Goal: Task Accomplishment & Management: Manage account settings

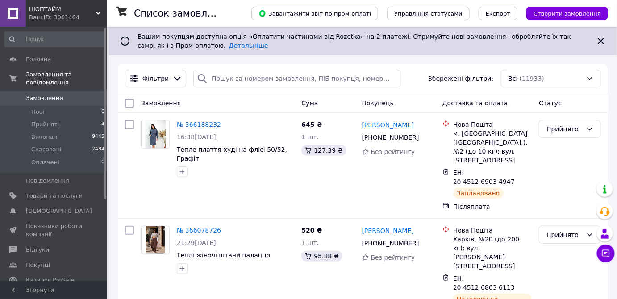
click at [100, 14] on icon at bounding box center [98, 13] width 4 height 4
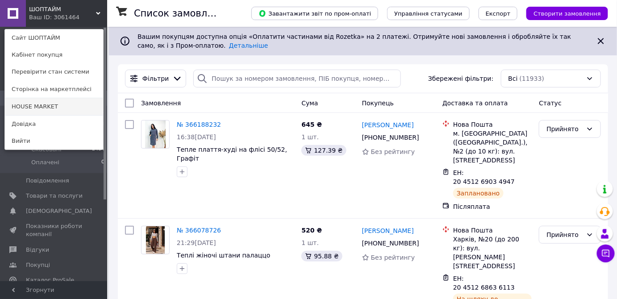
click at [45, 106] on link "HOUSE MARKET" at bounding box center [54, 106] width 98 height 17
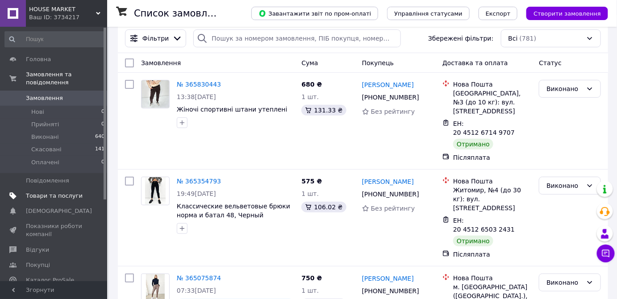
click at [42, 192] on span "Товари та послуги" at bounding box center [54, 196] width 57 height 8
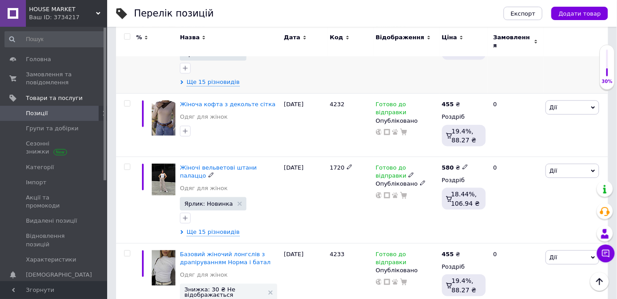
scroll to position [203, 0]
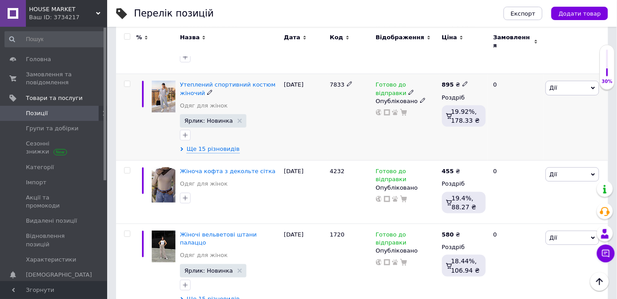
click at [129, 81] on input "checkbox" at bounding box center [127, 84] width 6 height 6
checkbox input "true"
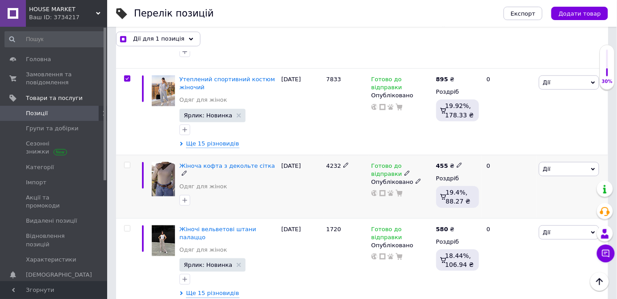
click at [126, 164] on input "checkbox" at bounding box center [127, 166] width 6 height 6
checkbox input "true"
click at [127, 230] on input "checkbox" at bounding box center [127, 229] width 6 height 6
checkbox input "true"
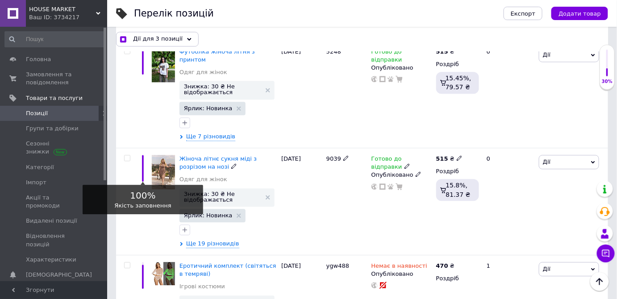
scroll to position [3168, 0]
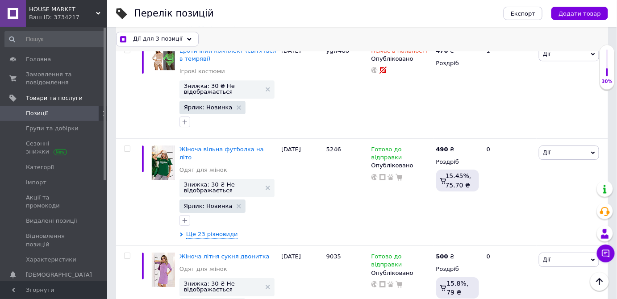
click at [161, 40] on span "Дії для 3 позиції" at bounding box center [158, 39] width 50 height 8
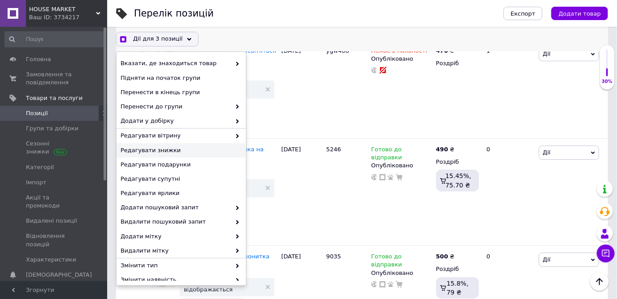
click at [142, 151] on span "Редагувати знижки" at bounding box center [180, 151] width 119 height 8
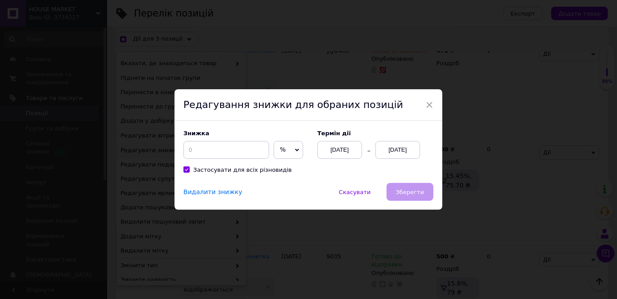
scroll to position [3132, 0]
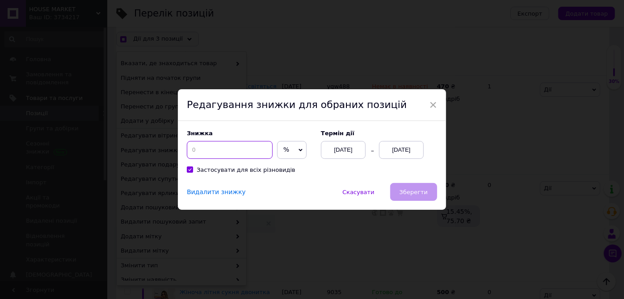
click at [244, 156] on input at bounding box center [230, 150] width 86 height 18
checkbox input "true"
type input "3"
checkbox input "true"
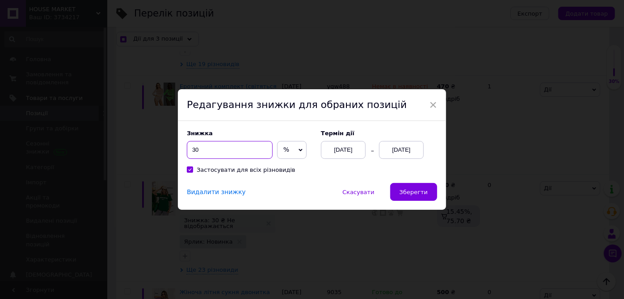
type input "30"
click at [277, 153] on span "%" at bounding box center [291, 150] width 29 height 18
click at [282, 168] on li "₴" at bounding box center [291, 169] width 29 height 13
click at [422, 147] on div "12.10.2025" at bounding box center [401, 150] width 45 height 18
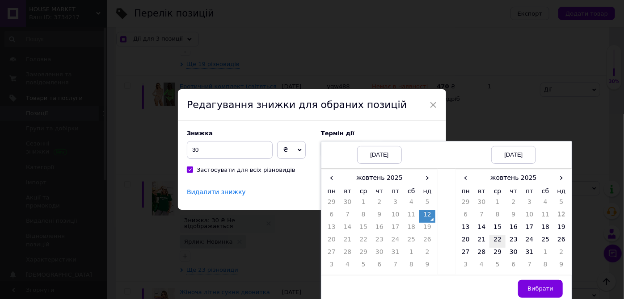
click at [489, 240] on td "22" at bounding box center [497, 241] width 16 height 13
click at [533, 286] on span "Вибрати" at bounding box center [540, 288] width 26 height 7
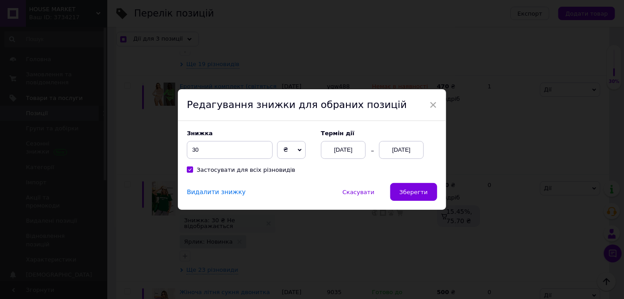
click at [423, 180] on div "Знижка 30 ₴ % Термін дії 12.10.2025 22.10.2025 Застосувати для всіх різновидів" at bounding box center [312, 152] width 268 height 62
click at [419, 192] on span "Зберегти" at bounding box center [413, 192] width 28 height 7
checkbox input "true"
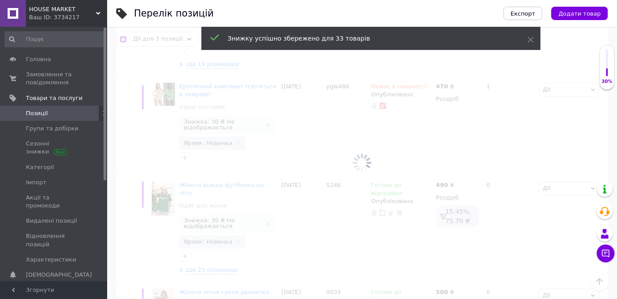
checkbox input "false"
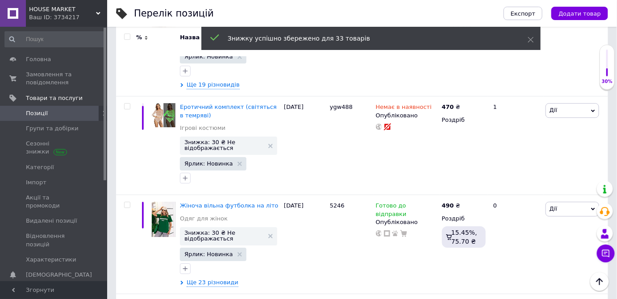
scroll to position [3155, 0]
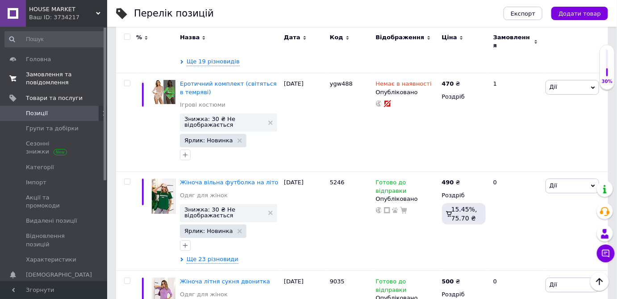
click at [45, 85] on span "Замовлення та повідомлення" at bounding box center [54, 79] width 57 height 16
